Goal: Task Accomplishment & Management: Manage account settings

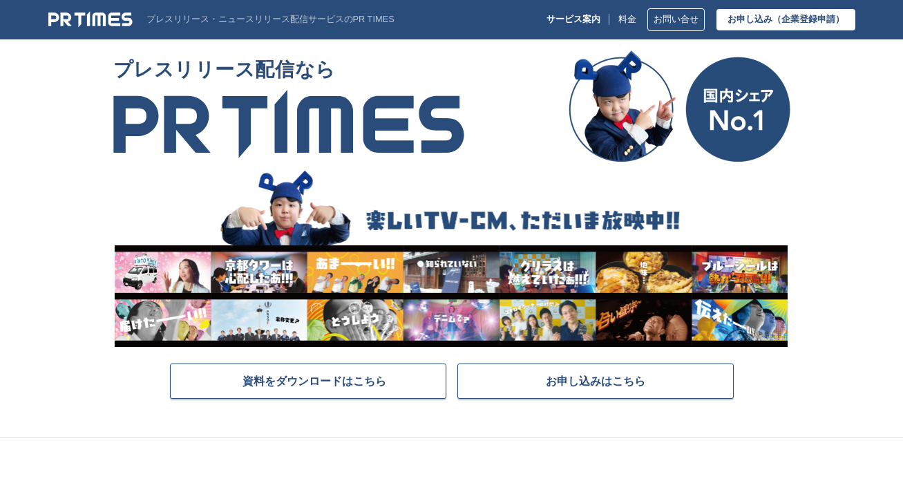
click at [129, 18] on img at bounding box center [90, 19] width 84 height 17
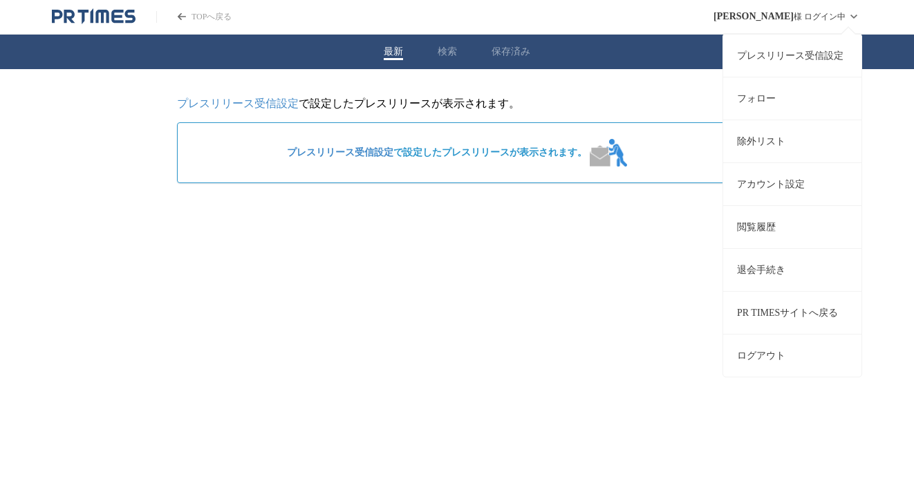
click at [777, 19] on span "桃野 みきえ" at bounding box center [753, 16] width 80 height 11
click at [825, 13] on div "桃野 みきえ 様 ログイン中 プレスリリース受信設定 フォロー 除外リスト アカウント設定 閲覧履歴 退会手続き PR TIMESサイトへ戻る ログアウト" at bounding box center [787, 16] width 149 height 33
click at [851, 12] on icon at bounding box center [853, 16] width 17 height 17
click at [792, 17] on span "桃野 みきえ" at bounding box center [753, 16] width 80 height 11
click at [768, 189] on link "アカウント設定" at bounding box center [792, 183] width 138 height 43
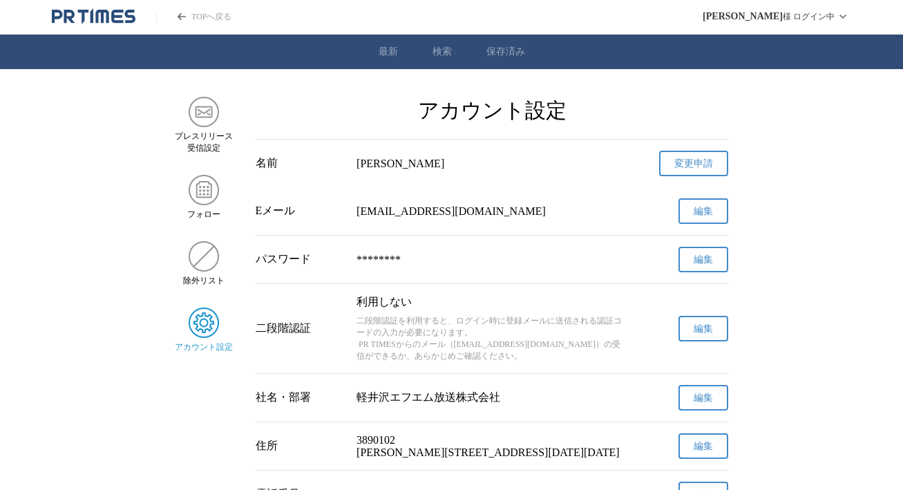
drag, startPoint x: 579, startPoint y: 216, endPoint x: 352, endPoint y: 220, distance: 227.4
click at [352, 220] on div "Eメール m-momono@karuizawaradio.university 編集" at bounding box center [492, 211] width 473 height 48
copy p "m-momono@karuizawaradio.university"
